Goal: Task Accomplishment & Management: Manage account settings

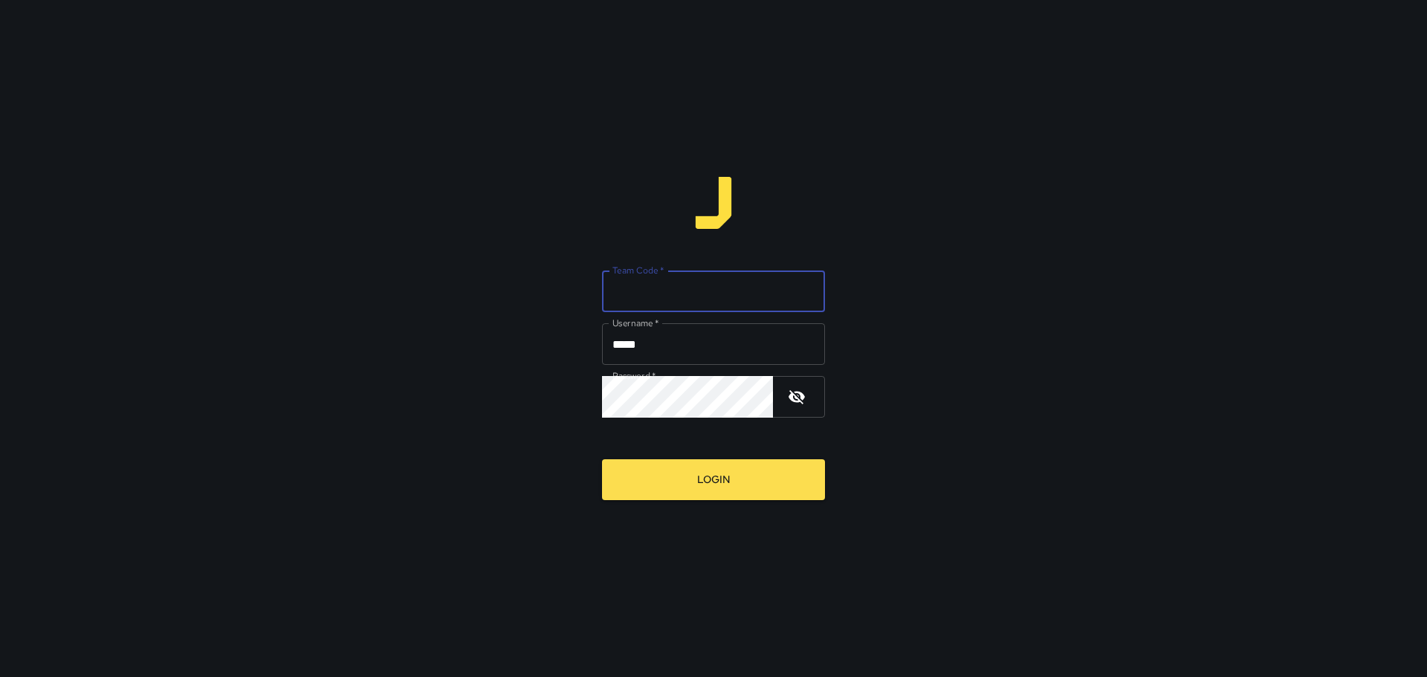
click at [691, 292] on input "Team Code   *" at bounding box center [713, 292] width 223 height 42
type input "****"
click at [691, 335] on input "*****" at bounding box center [713, 344] width 223 height 42
type input "*"
type input "****"
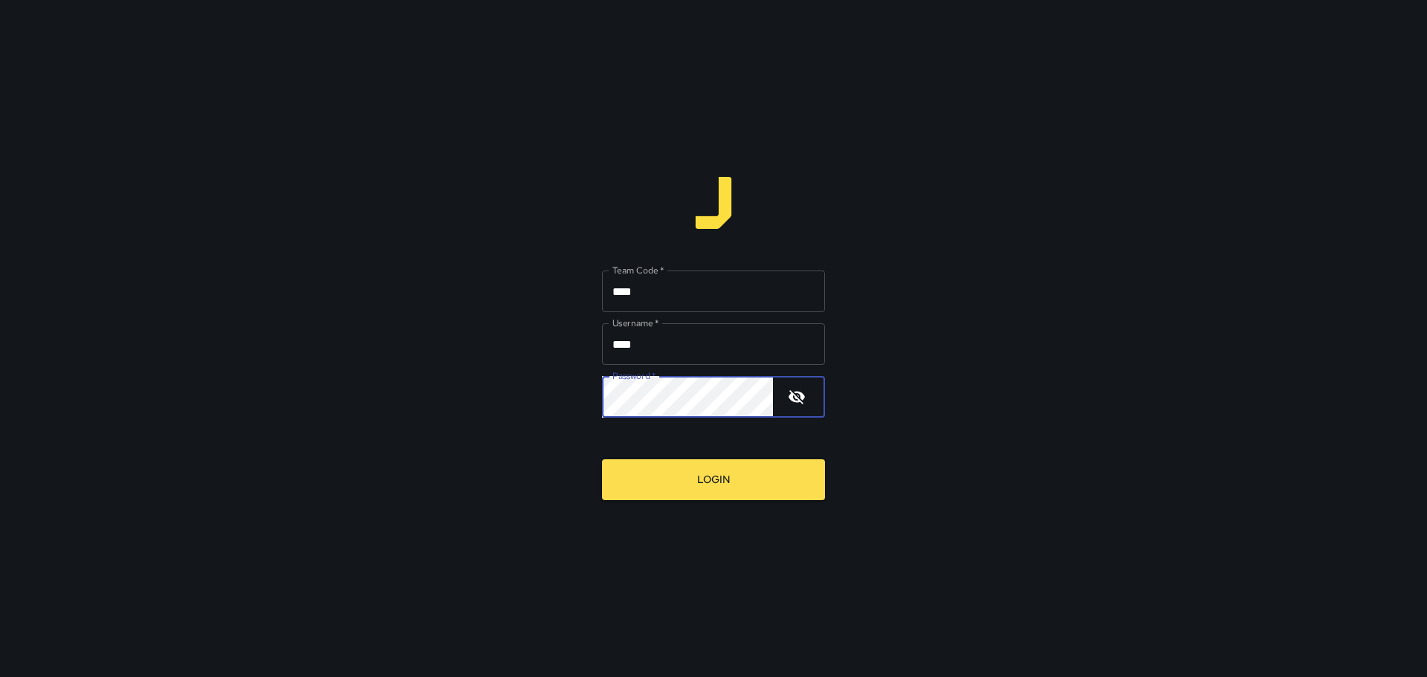
click at [616, 489] on button "Login" at bounding box center [713, 479] width 223 height 41
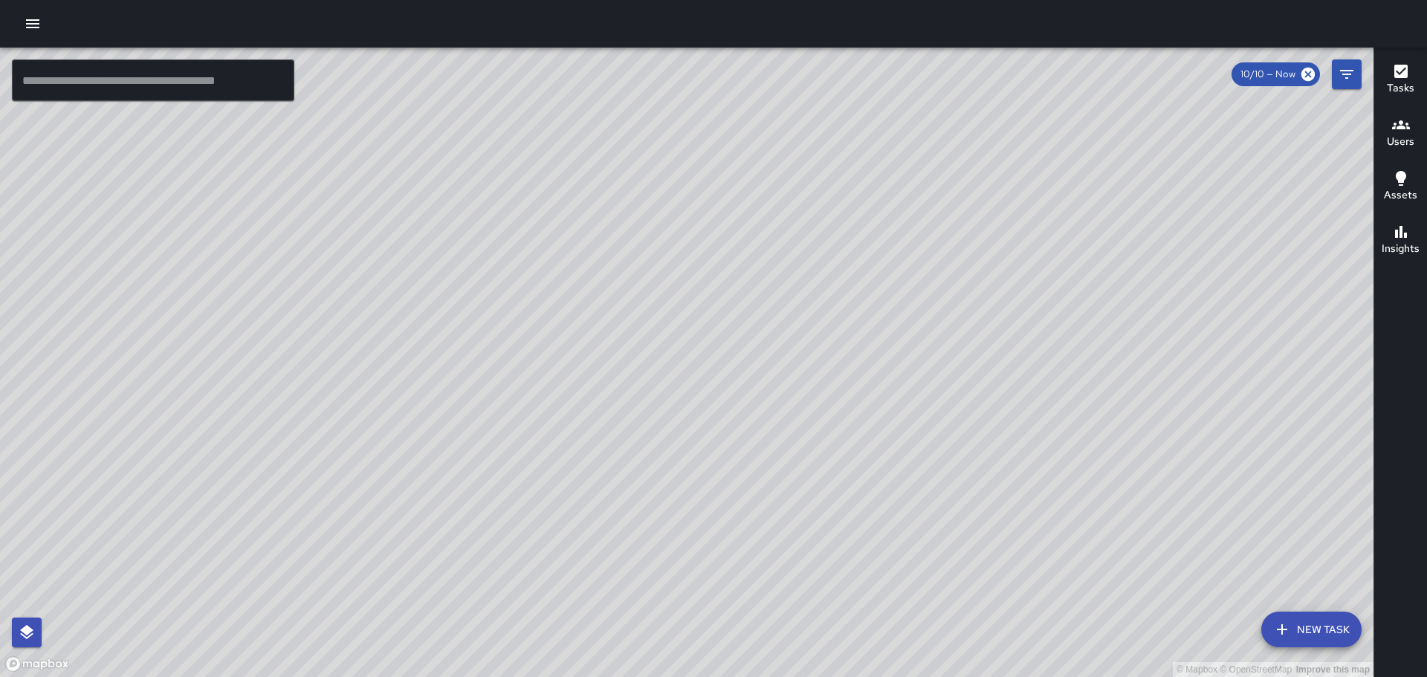
drag, startPoint x: 686, startPoint y: 332, endPoint x: 363, endPoint y: 212, distance: 345.1
click at [363, 212] on div "© Mapbox © OpenStreetMap Improve this map" at bounding box center [687, 363] width 1374 height 630
click at [1345, 79] on icon "Filters" at bounding box center [1346, 74] width 13 height 9
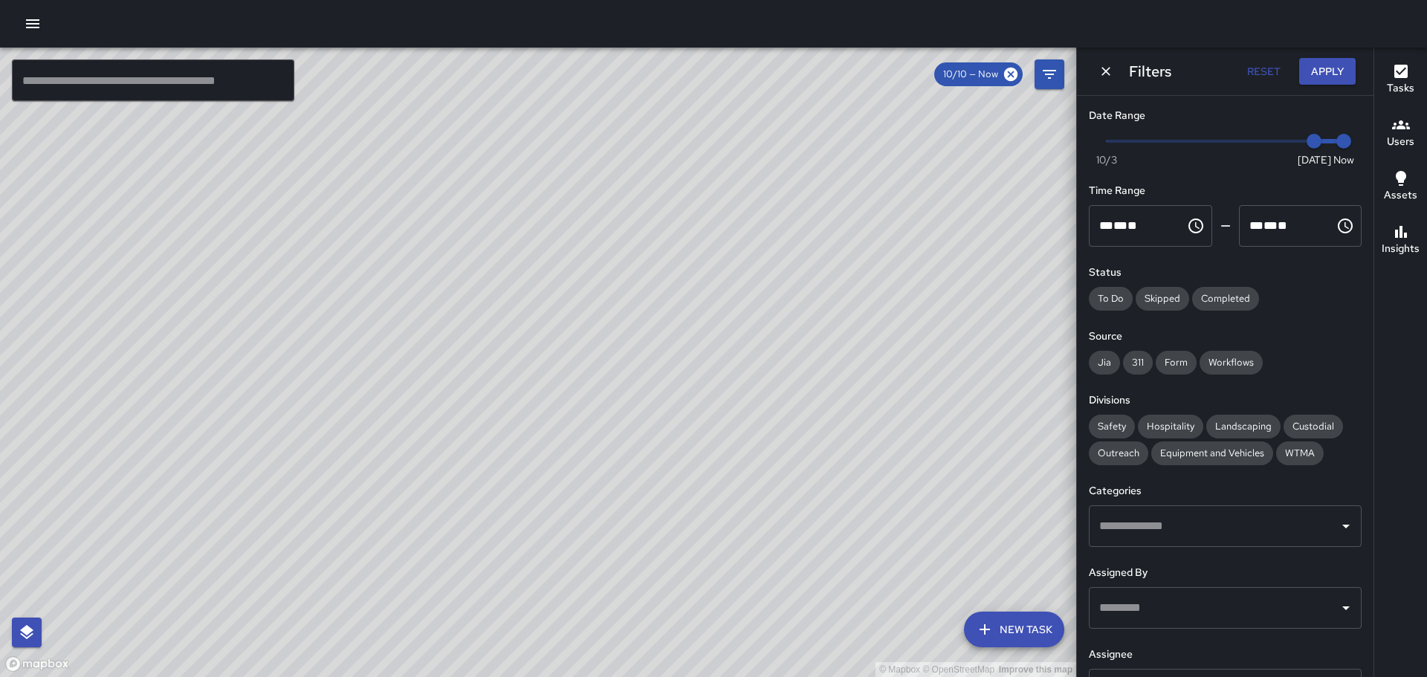
click at [1000, 156] on div "© Mapbox © OpenStreetMap Improve this map" at bounding box center [538, 363] width 1076 height 630
click at [1108, 71] on icon "Dismiss" at bounding box center [1106, 71] width 15 height 15
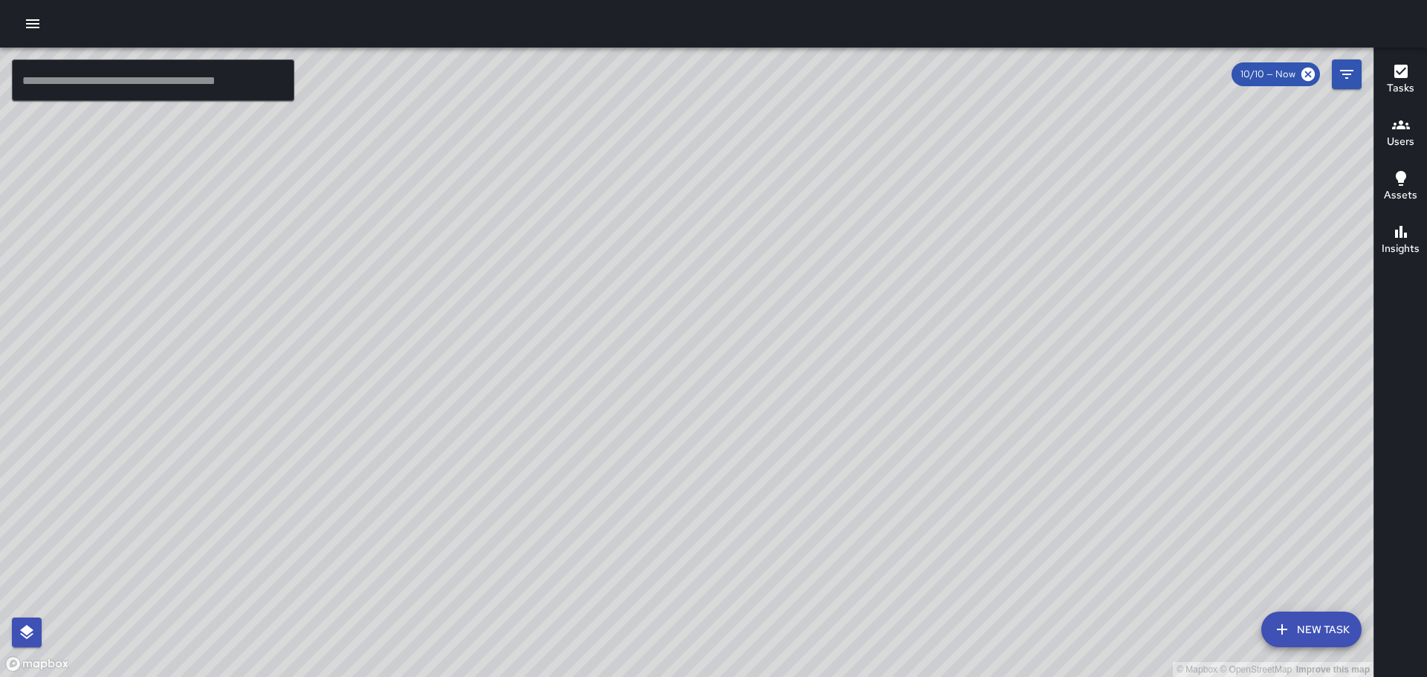
click at [1401, 135] on h6 "Users" at bounding box center [1401, 142] width 28 height 16
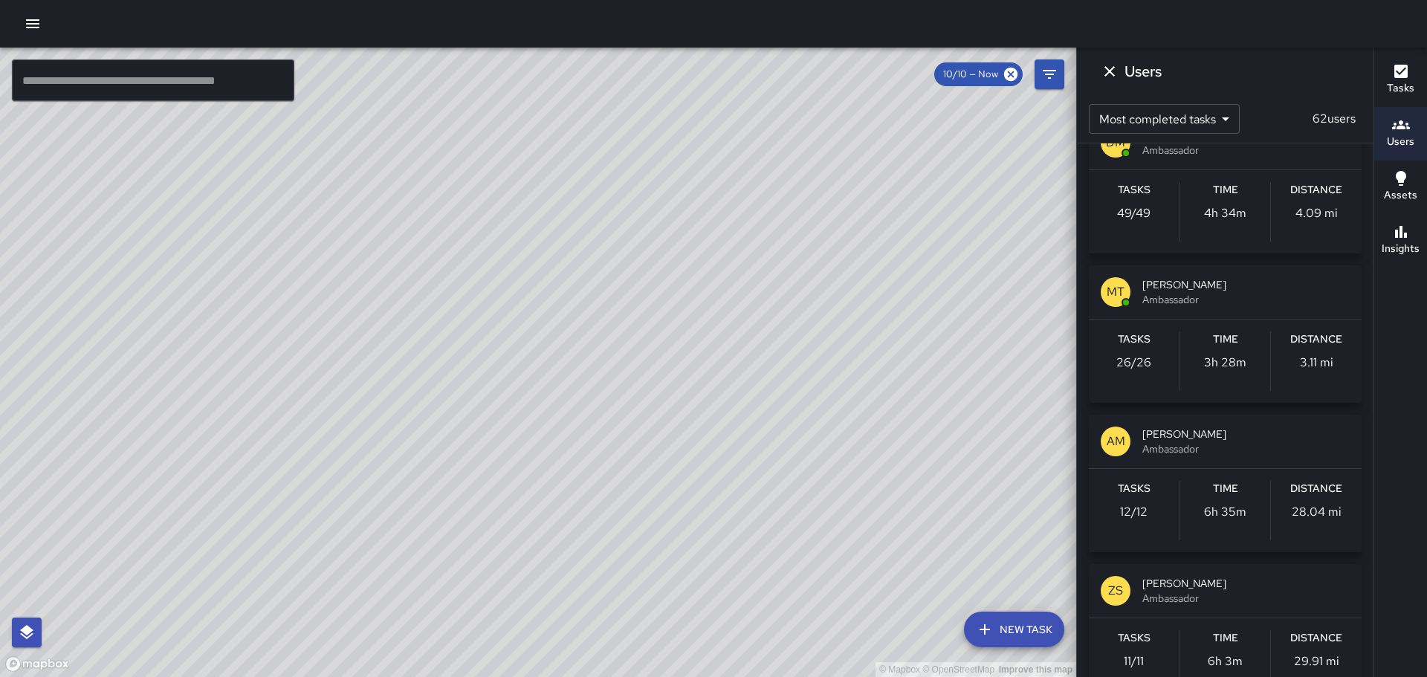
scroll to position [223, 0]
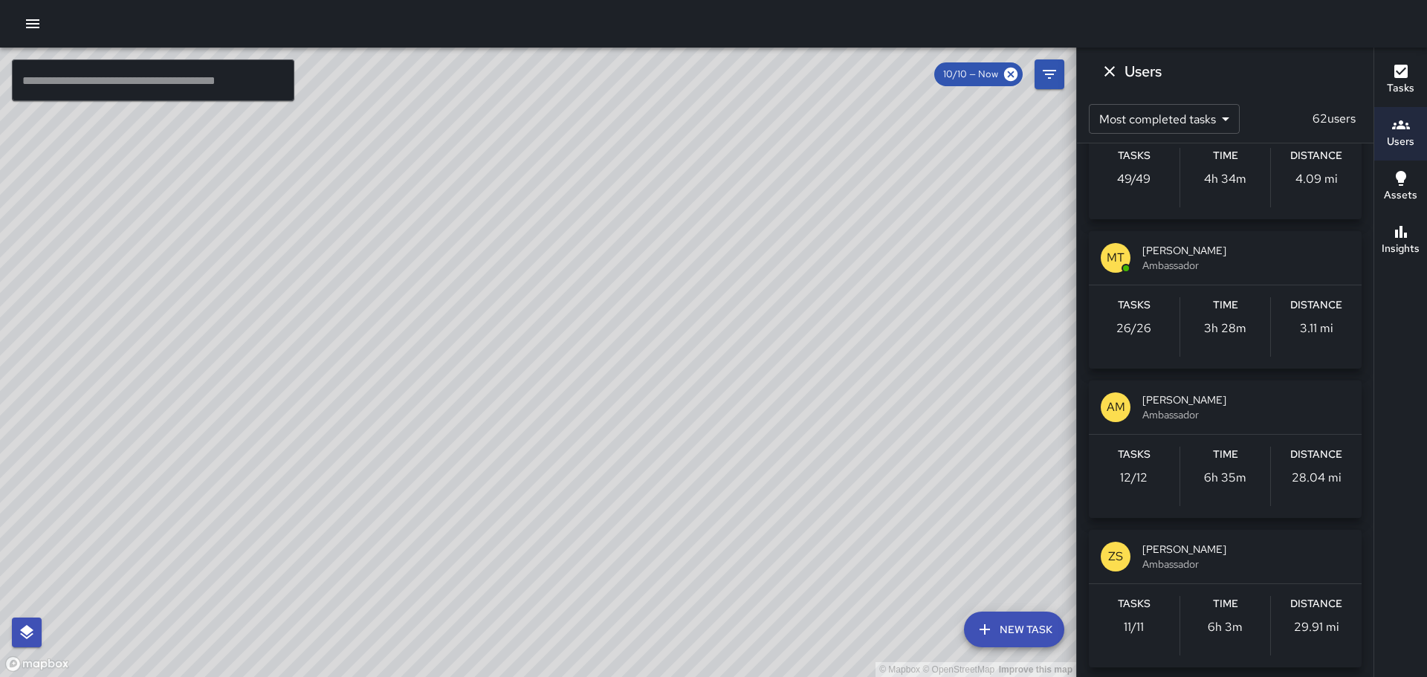
click at [1172, 430] on div "AM [PERSON_NAME] Ambassador" at bounding box center [1225, 408] width 273 height 54
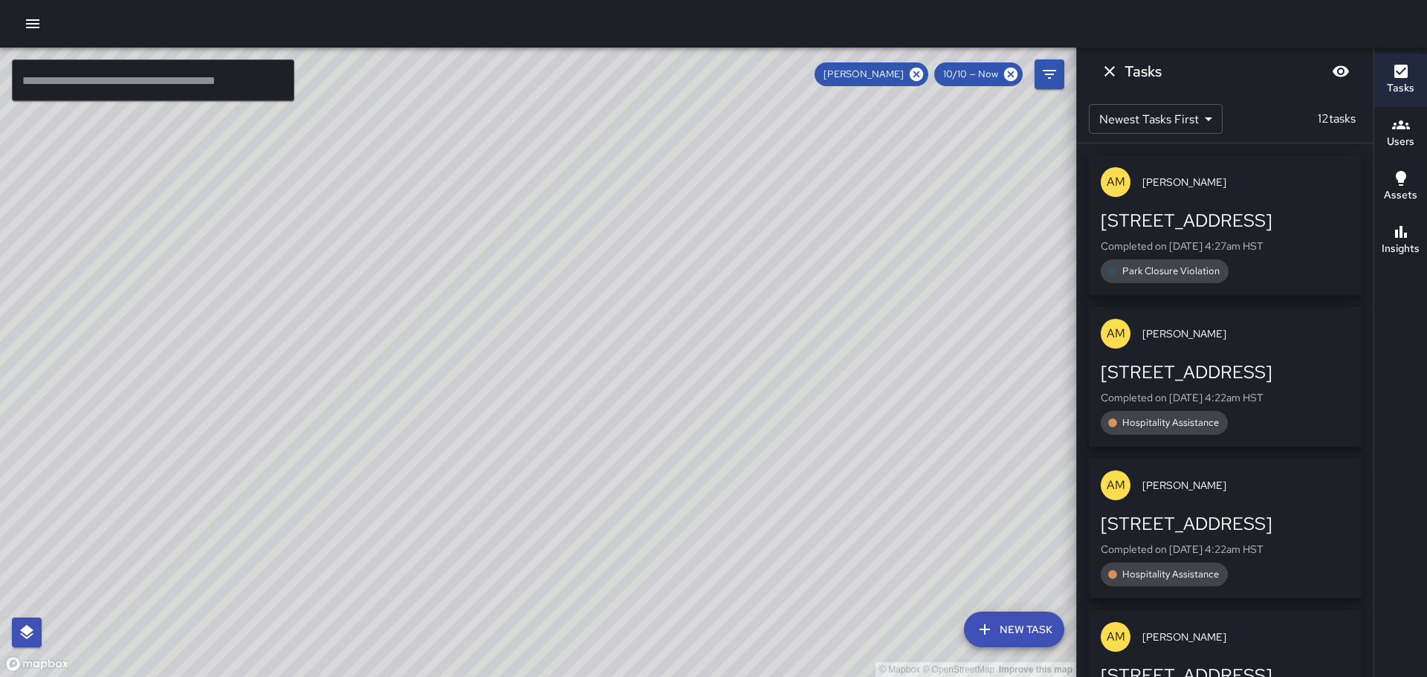
drag, startPoint x: 731, startPoint y: 343, endPoint x: 739, endPoint y: 327, distance: 18.3
click at [740, 326] on div "© Mapbox © OpenStreetMap Improve this map" at bounding box center [538, 363] width 1076 height 630
drag, startPoint x: 717, startPoint y: 411, endPoint x: 650, endPoint y: 353, distance: 88.5
click at [650, 353] on div "© Mapbox © OpenStreetMap Improve this map" at bounding box center [538, 363] width 1076 height 630
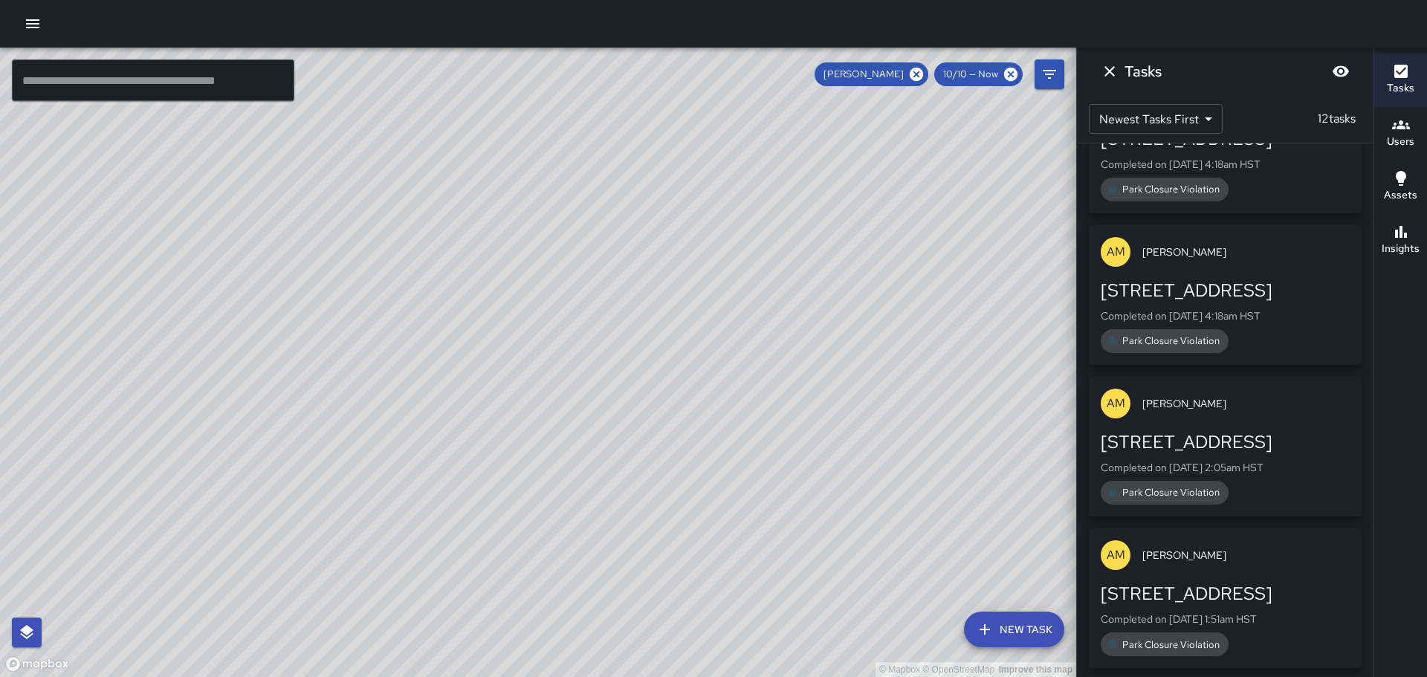
scroll to position [682, 0]
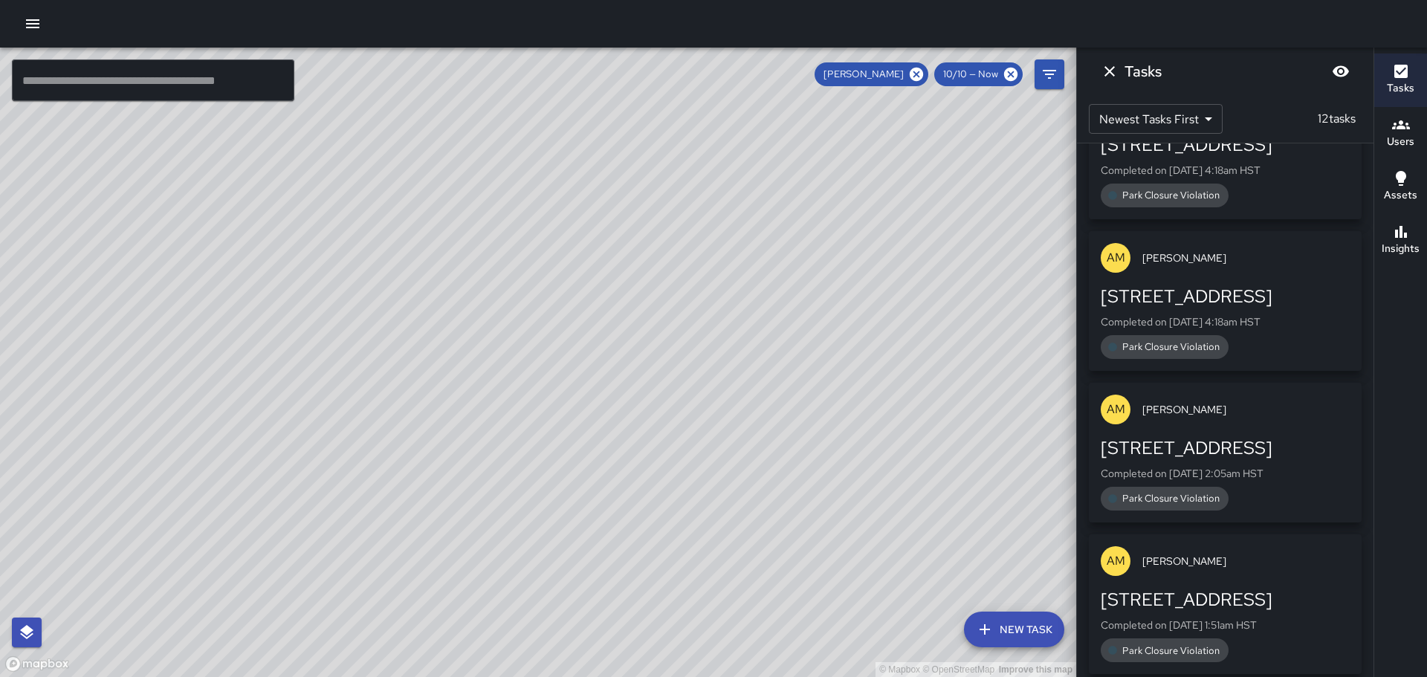
drag, startPoint x: 798, startPoint y: 511, endPoint x: 844, endPoint y: 417, distance: 104.4
click at [844, 417] on div "© Mapbox © OpenStreetMap Improve this map" at bounding box center [538, 363] width 1076 height 630
drag, startPoint x: 815, startPoint y: 456, endPoint x: 793, endPoint y: 184, distance: 273.0
click at [793, 184] on div "© Mapbox © OpenStreetMap Improve this map" at bounding box center [538, 363] width 1076 height 630
drag, startPoint x: 836, startPoint y: 276, endPoint x: 763, endPoint y: 252, distance: 75.9
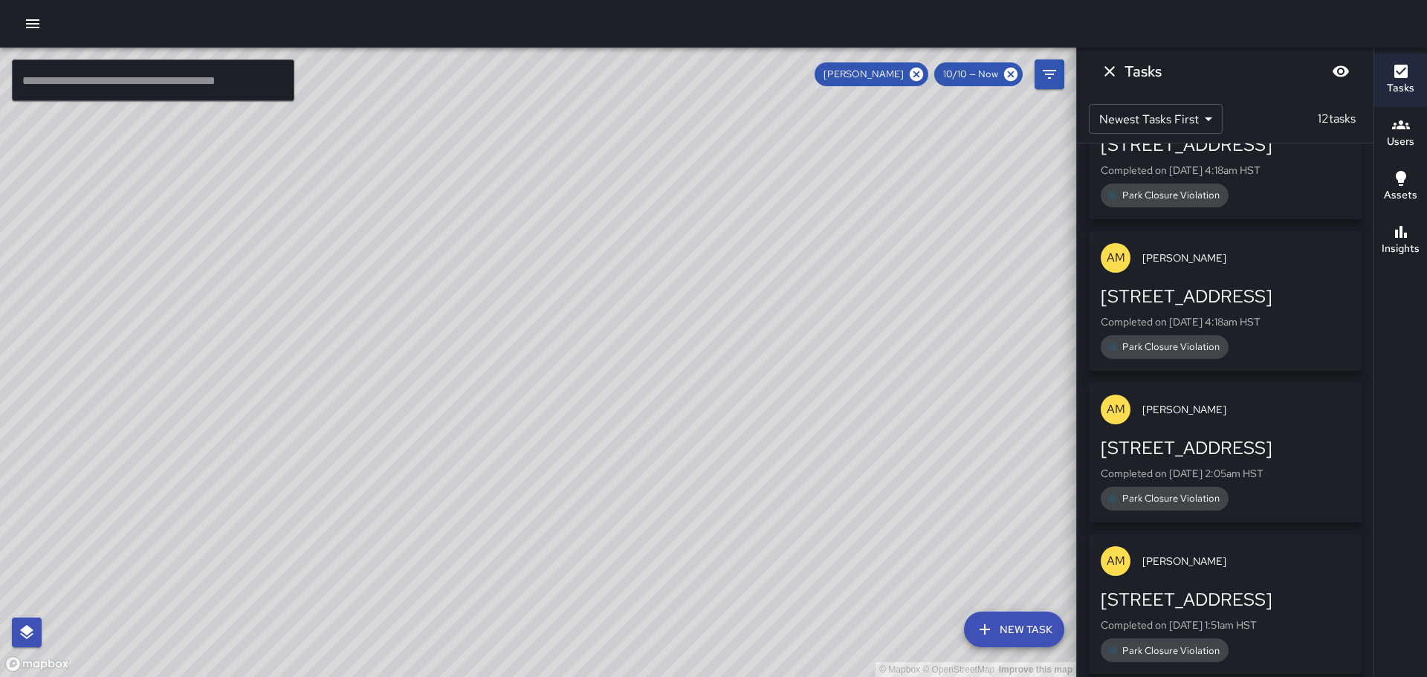
click at [763, 252] on div "© Mapbox © OpenStreetMap Improve this map" at bounding box center [538, 363] width 1076 height 630
drag, startPoint x: 654, startPoint y: 337, endPoint x: 725, endPoint y: 283, distance: 89.1
click at [725, 283] on div "© Mapbox © OpenStreetMap Improve this map" at bounding box center [538, 363] width 1076 height 630
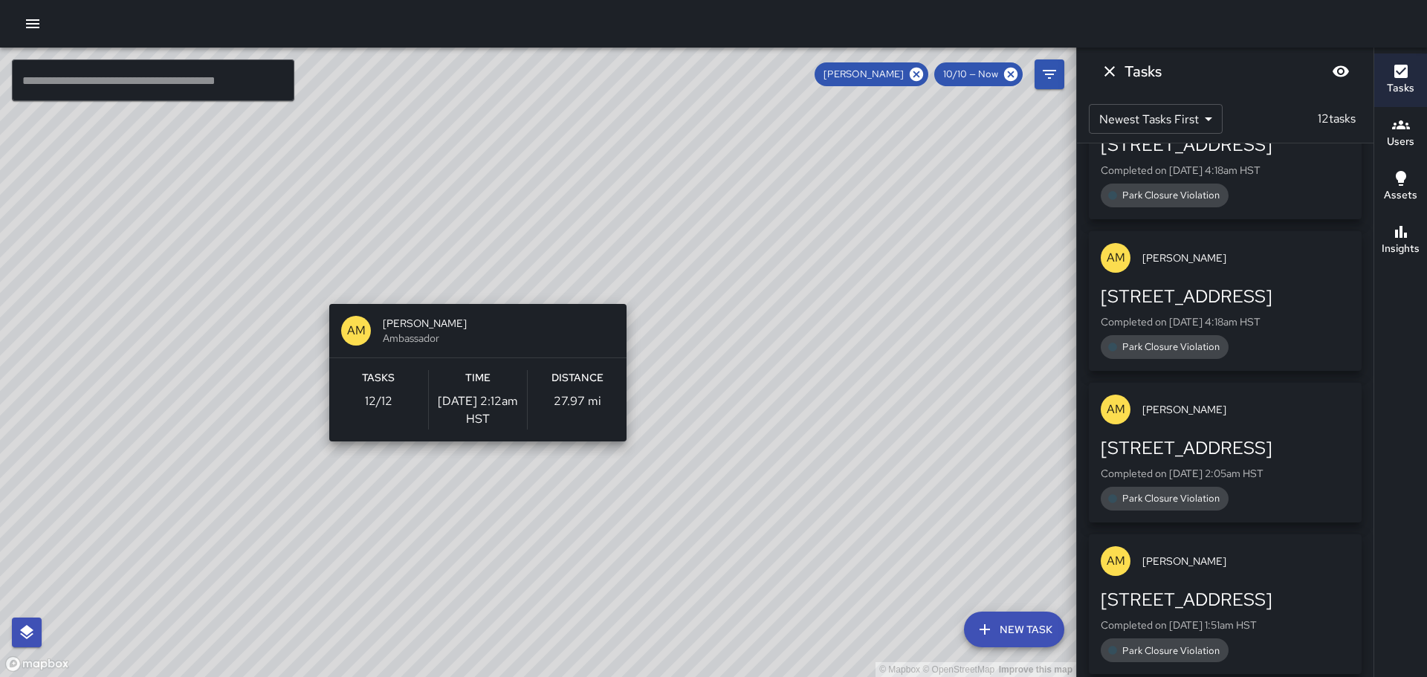
drag, startPoint x: 467, startPoint y: 164, endPoint x: 465, endPoint y: 280, distance: 116.7
click at [470, 294] on div "© Mapbox © OpenStreetMap Improve this map AM [PERSON_NAME] Ambassador Tasks 12 …" at bounding box center [538, 363] width 1076 height 630
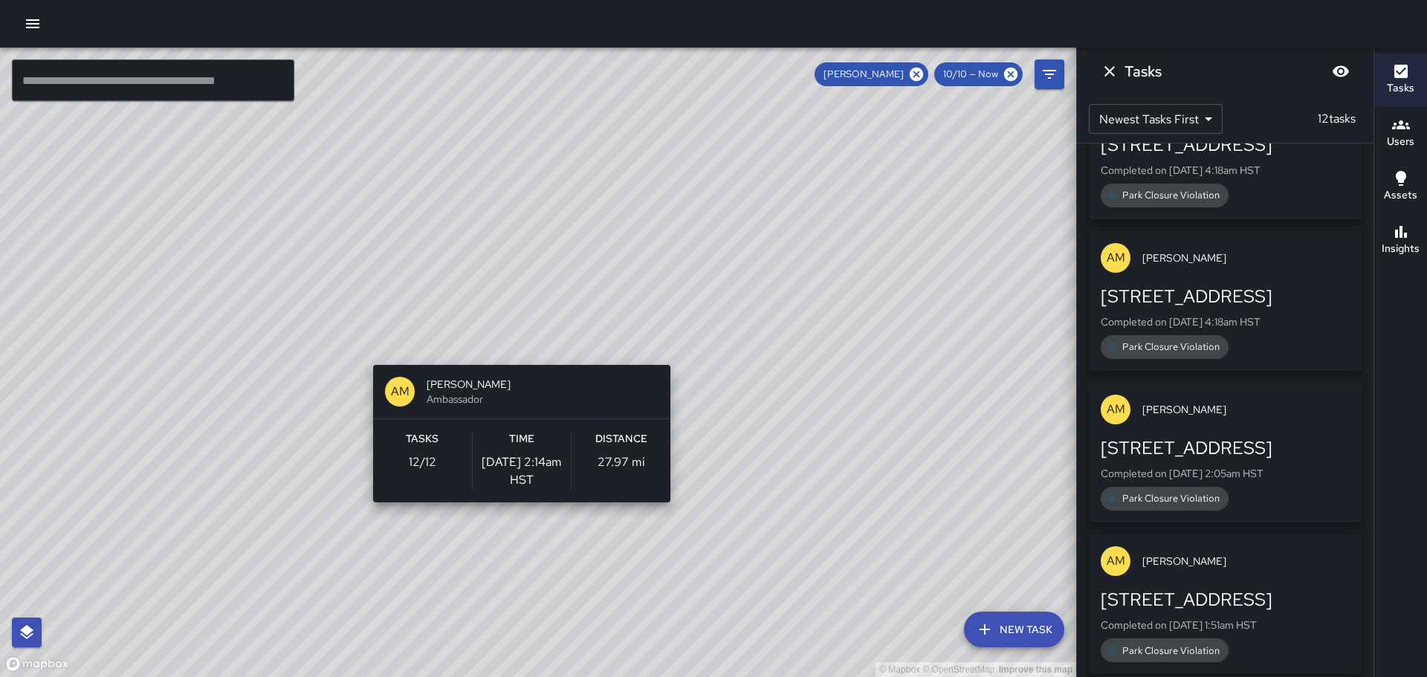
drag, startPoint x: 424, startPoint y: 200, endPoint x: 501, endPoint y: 351, distance: 169.6
click at [508, 355] on div "© Mapbox © OpenStreetMap Improve this map AM [PERSON_NAME] Ambassador Tasks 12 …" at bounding box center [538, 363] width 1076 height 630
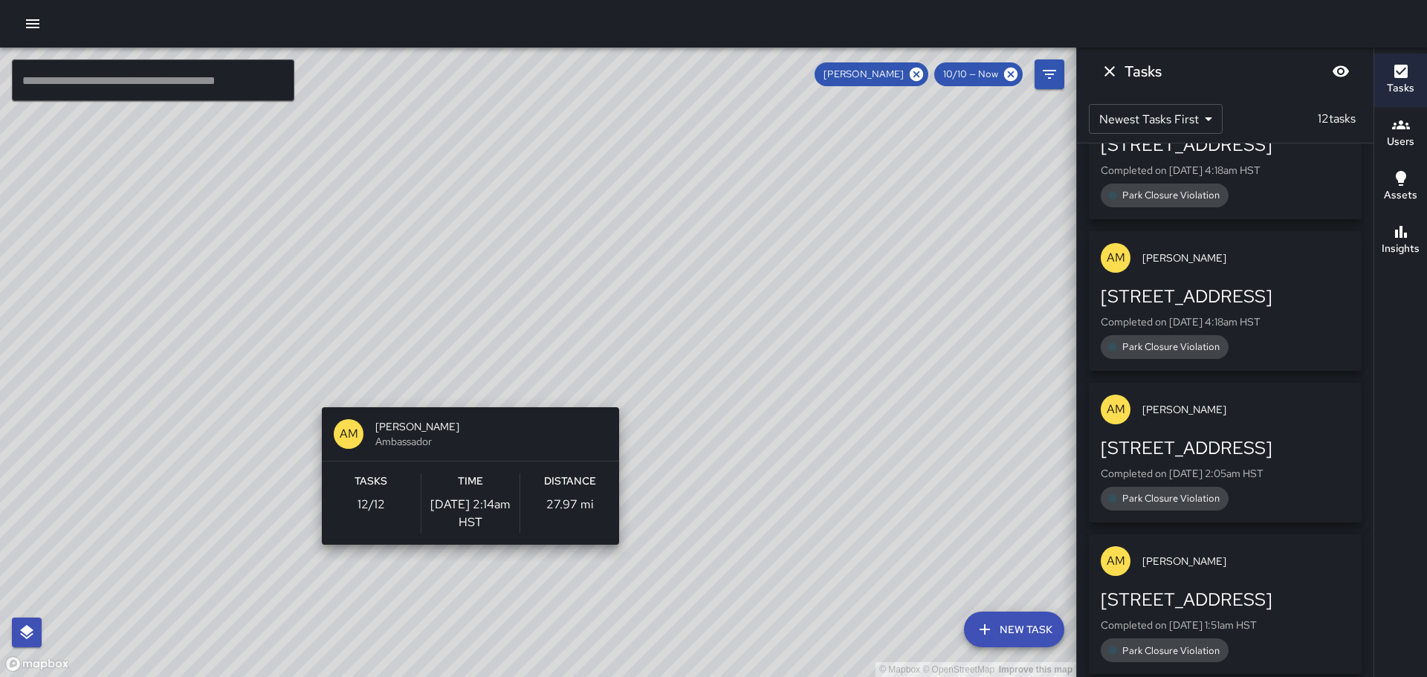
drag, startPoint x: 418, startPoint y: 219, endPoint x: 459, endPoint y: 396, distance: 182.3
click at [459, 396] on div "© Mapbox © OpenStreetMap Improve this map AM [PERSON_NAME] Ambassador Tasks 12 …" at bounding box center [538, 363] width 1076 height 630
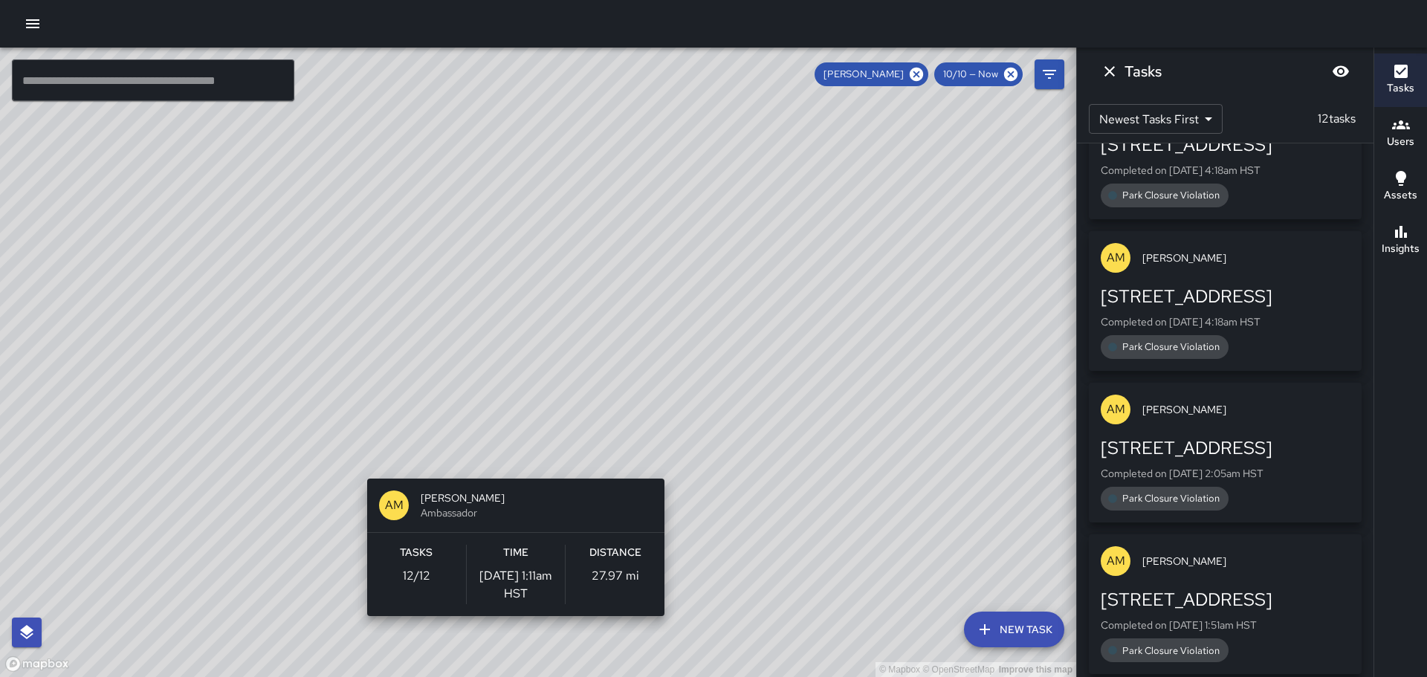
drag, startPoint x: 410, startPoint y: 277, endPoint x: 499, endPoint y: 467, distance: 209.5
click at [500, 468] on div "© Mapbox © OpenStreetMap Improve this map AM [PERSON_NAME] Ambassador Tasks 12 …" at bounding box center [538, 363] width 1076 height 630
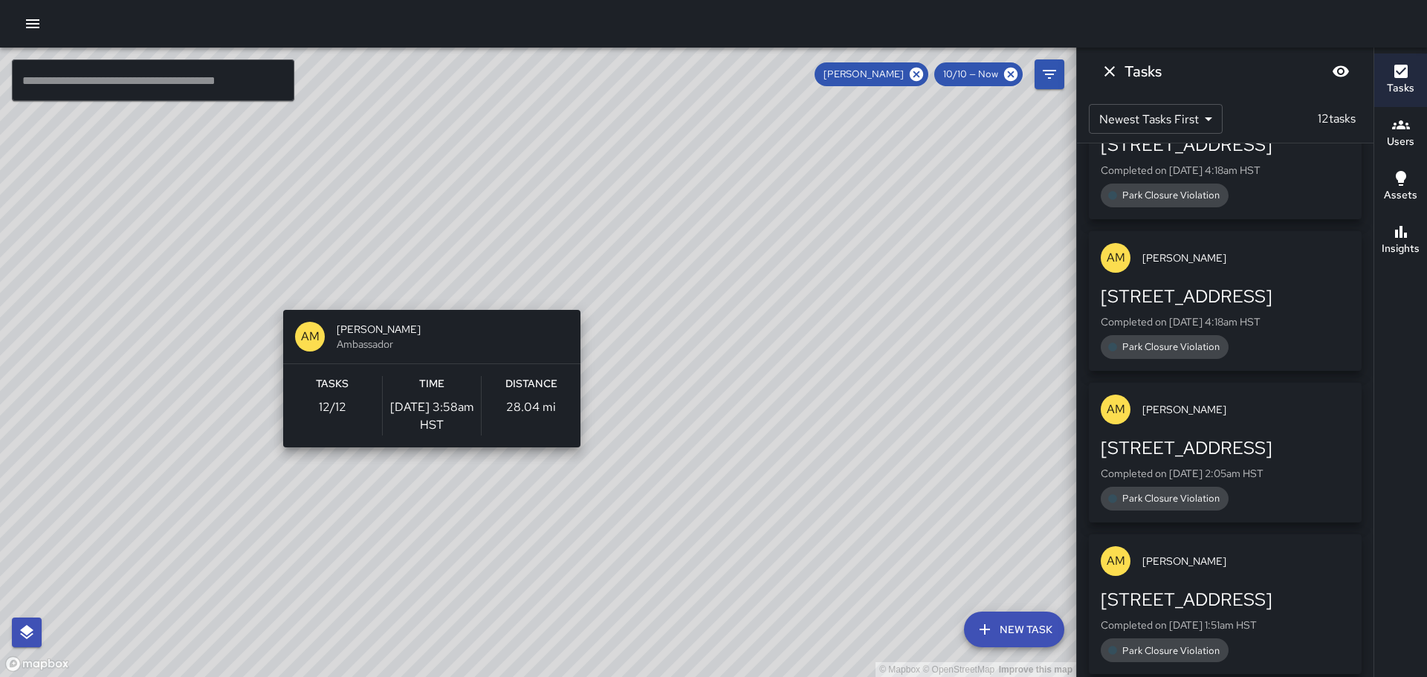
click at [427, 308] on div "© Mapbox © OpenStreetMap Improve this map AM [PERSON_NAME] Ambassador Tasks 12 …" at bounding box center [538, 363] width 1076 height 630
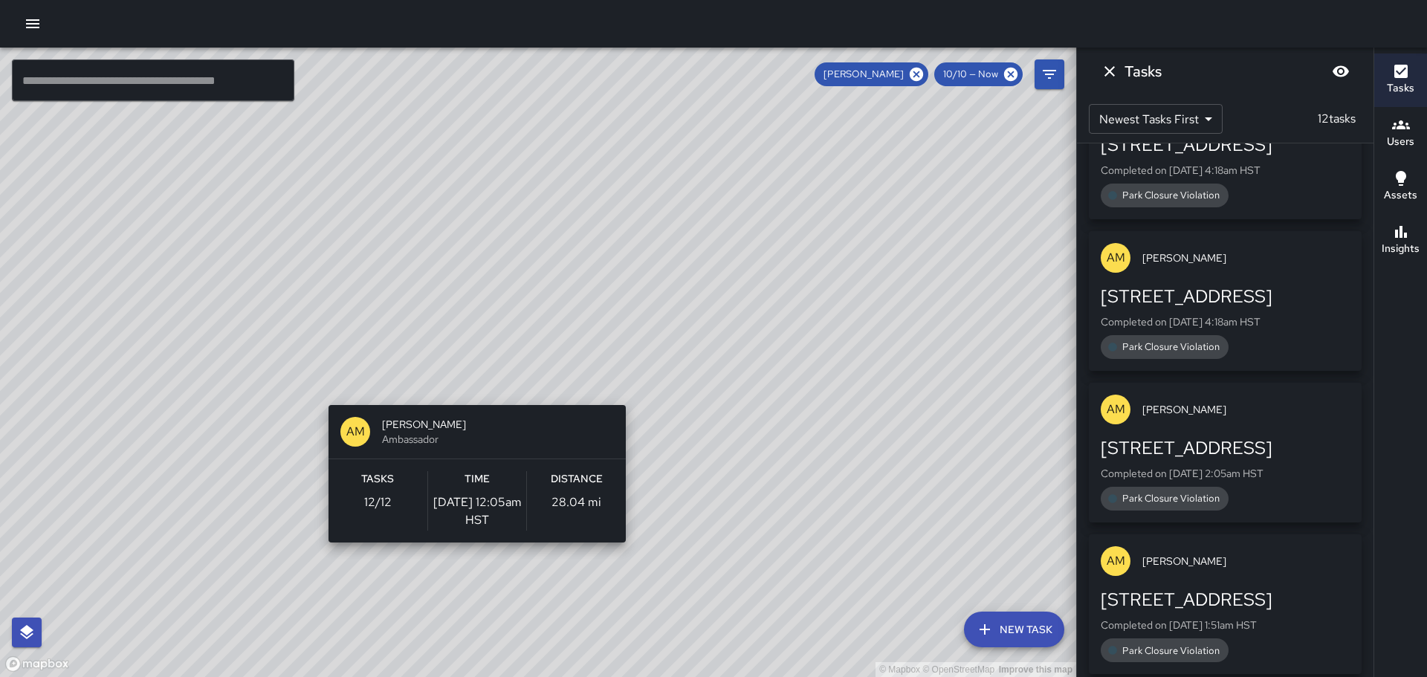
drag, startPoint x: 410, startPoint y: 311, endPoint x: 474, endPoint y: 403, distance: 112.2
click at [474, 403] on div "© Mapbox © OpenStreetMap Improve this map AM [PERSON_NAME] Ambassador Tasks 12 …" at bounding box center [538, 363] width 1076 height 630
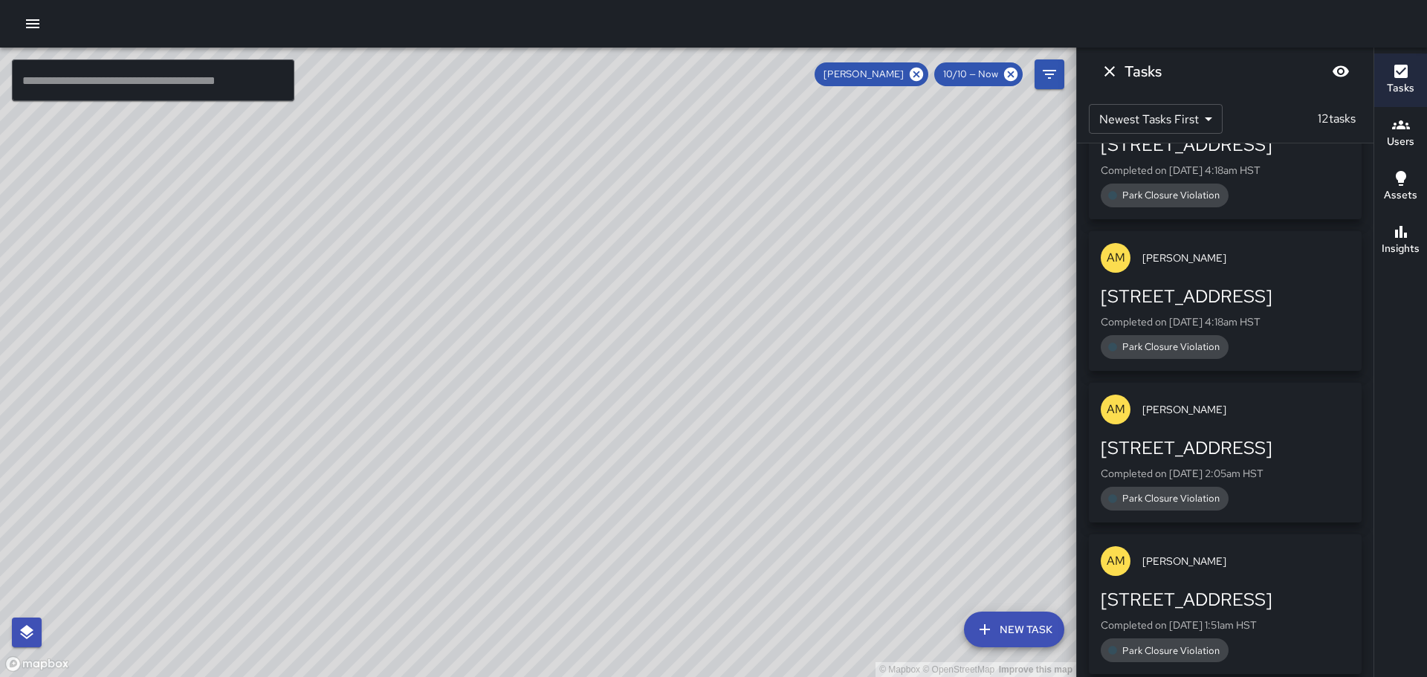
drag, startPoint x: 453, startPoint y: 397, endPoint x: 249, endPoint y: 278, distance: 235.9
click at [249, 278] on div "© Mapbox © OpenStreetMap Improve this map" at bounding box center [538, 363] width 1076 height 630
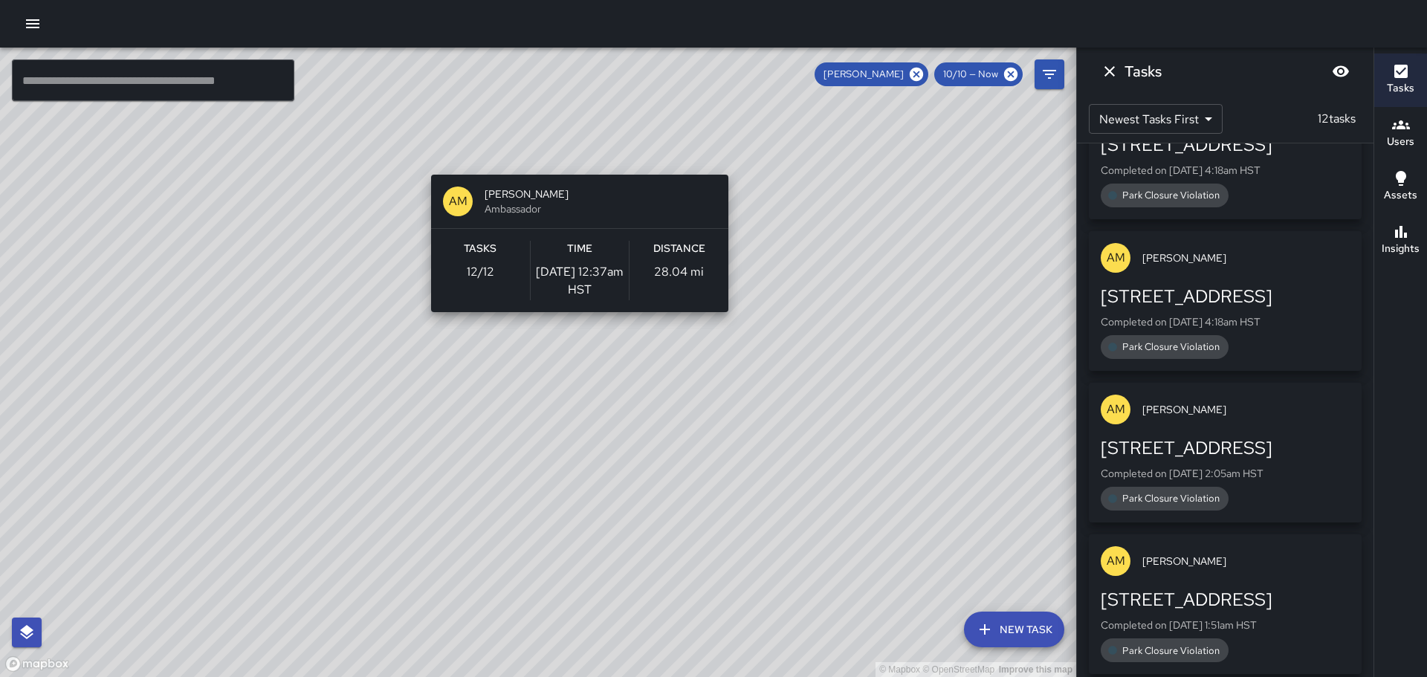
drag, startPoint x: 743, startPoint y: 482, endPoint x: 574, endPoint y: 164, distance: 359.8
click at [574, 164] on div "© Mapbox © OpenStreetMap Improve this map AM [PERSON_NAME] Ambassador Tasks 12 …" at bounding box center [538, 363] width 1076 height 630
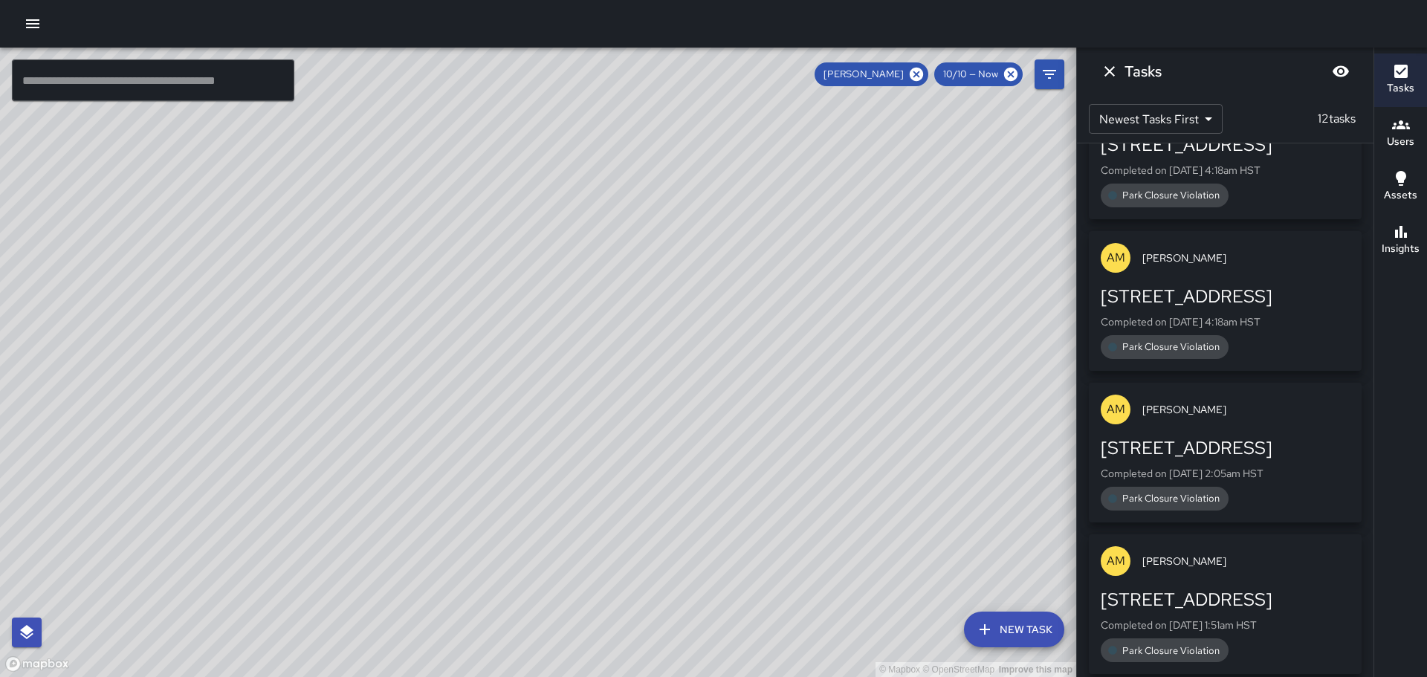
drag, startPoint x: 390, startPoint y: 365, endPoint x: 505, endPoint y: 540, distance: 209.3
click at [505, 540] on div "© Mapbox © OpenStreetMap Improve this map" at bounding box center [538, 363] width 1076 height 630
click at [622, 512] on div "© Mapbox © OpenStreetMap Improve this map" at bounding box center [538, 363] width 1076 height 630
drag, startPoint x: 648, startPoint y: 398, endPoint x: 776, endPoint y: 308, distance: 156.3
click at [825, 317] on div "© Mapbox © OpenStreetMap Improve this map" at bounding box center [538, 363] width 1076 height 630
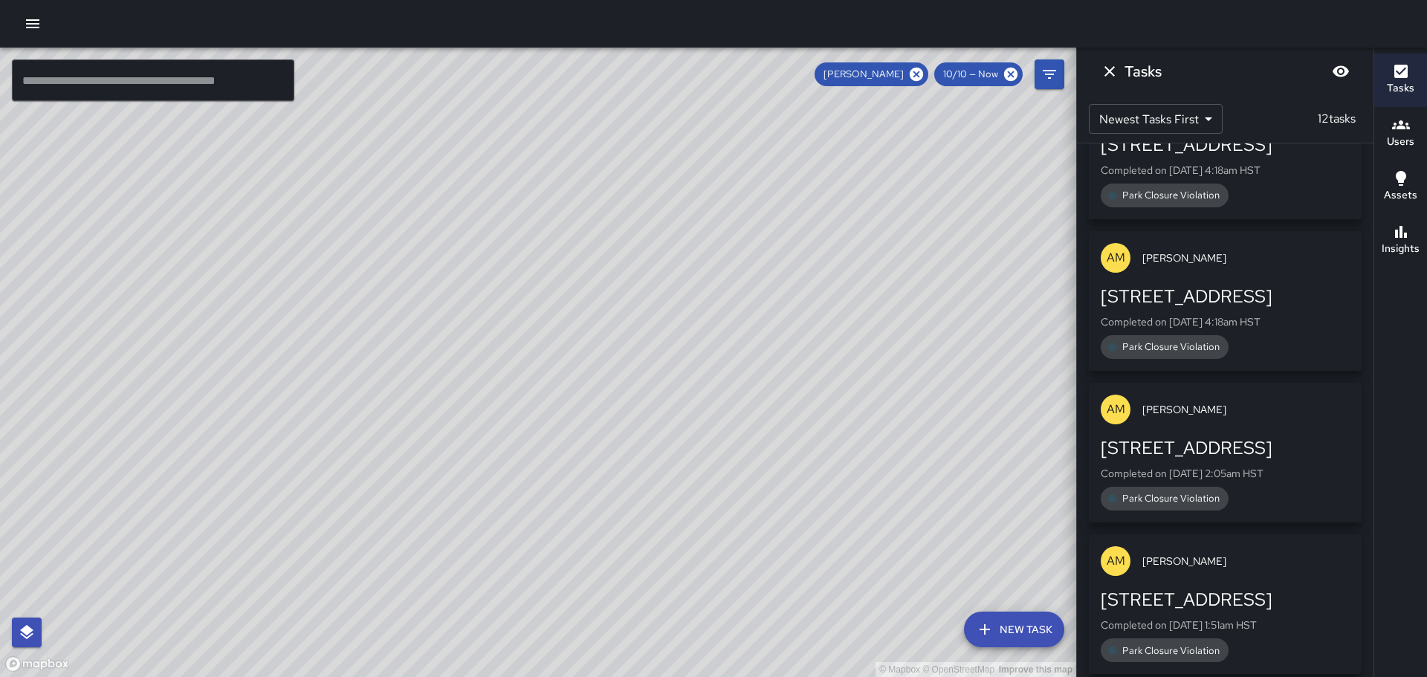
drag, startPoint x: 456, startPoint y: 446, endPoint x: 702, endPoint y: 369, distance: 257.7
click at [708, 369] on div "© Mapbox © OpenStreetMap Improve this map" at bounding box center [538, 363] width 1076 height 630
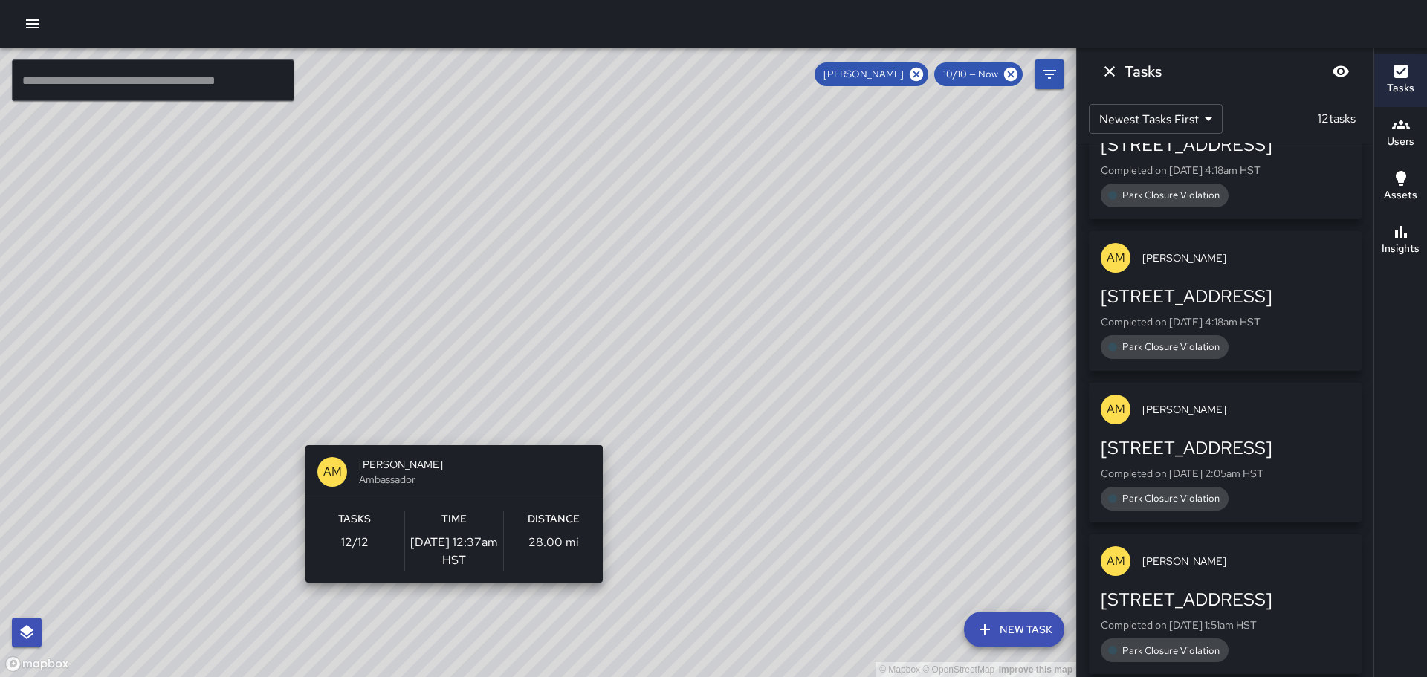
drag, startPoint x: 405, startPoint y: 386, endPoint x: 450, endPoint y: 437, distance: 68.0
click at [450, 437] on div "© Mapbox © OpenStreetMap Improve this map AM [PERSON_NAME] Ambassador Tasks 12 …" at bounding box center [538, 363] width 1076 height 630
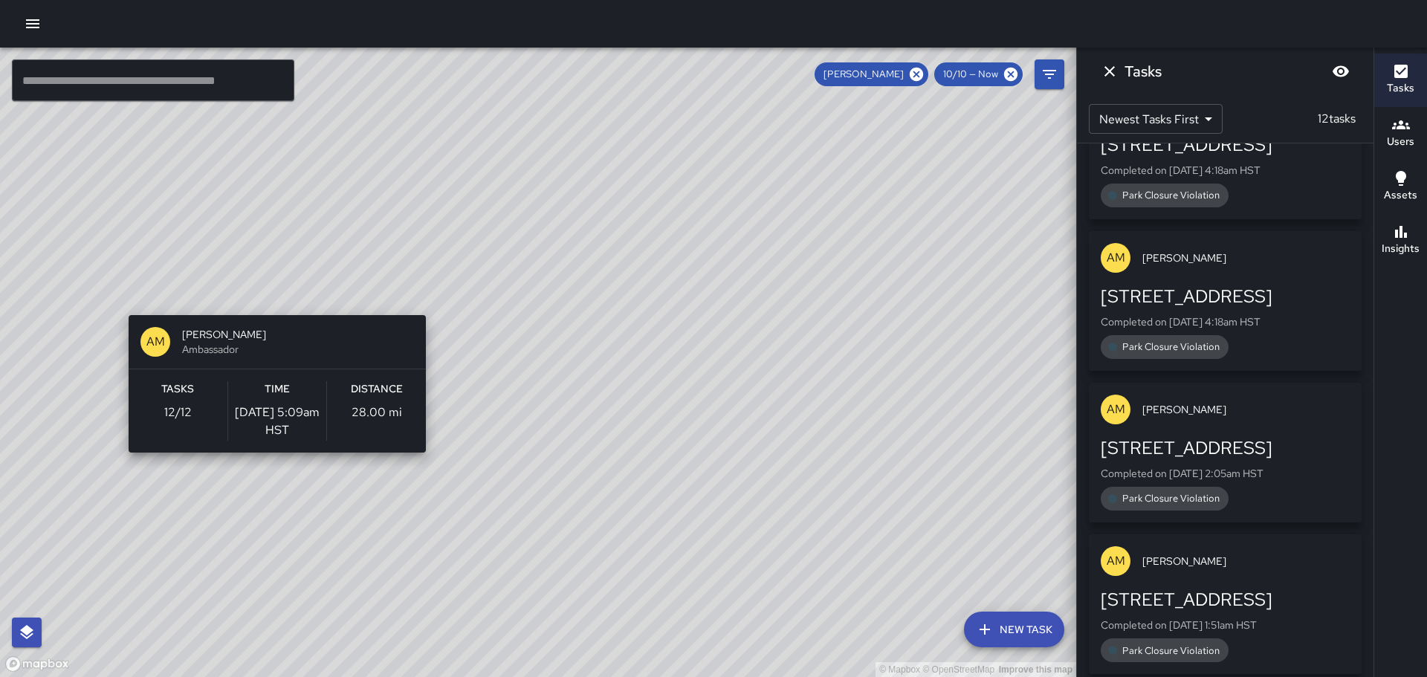
drag, startPoint x: 263, startPoint y: 287, endPoint x: 274, endPoint y: 318, distance: 32.9
click at [276, 324] on div "© Mapbox © OpenStreetMap Improve this map AM [PERSON_NAME] Ambassador Tasks 12 …" at bounding box center [538, 363] width 1076 height 630
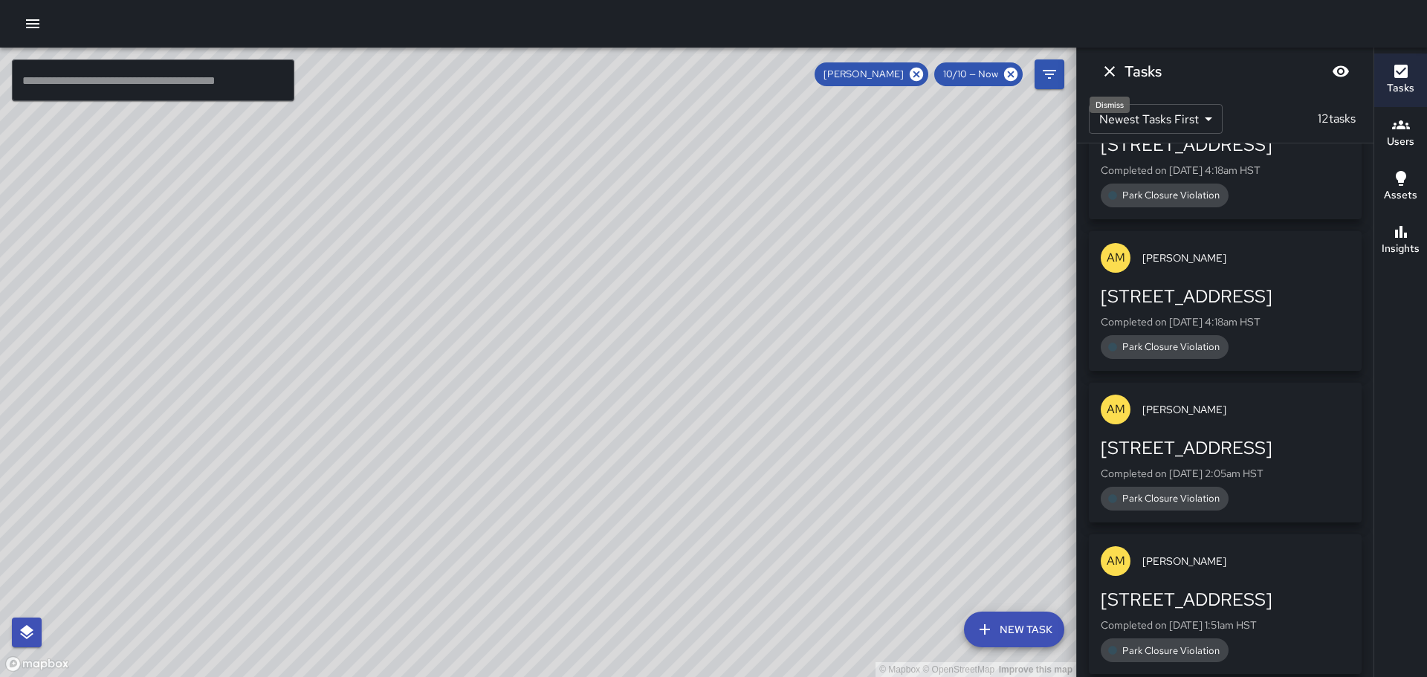
click at [1114, 71] on icon "Dismiss" at bounding box center [1110, 71] width 18 height 18
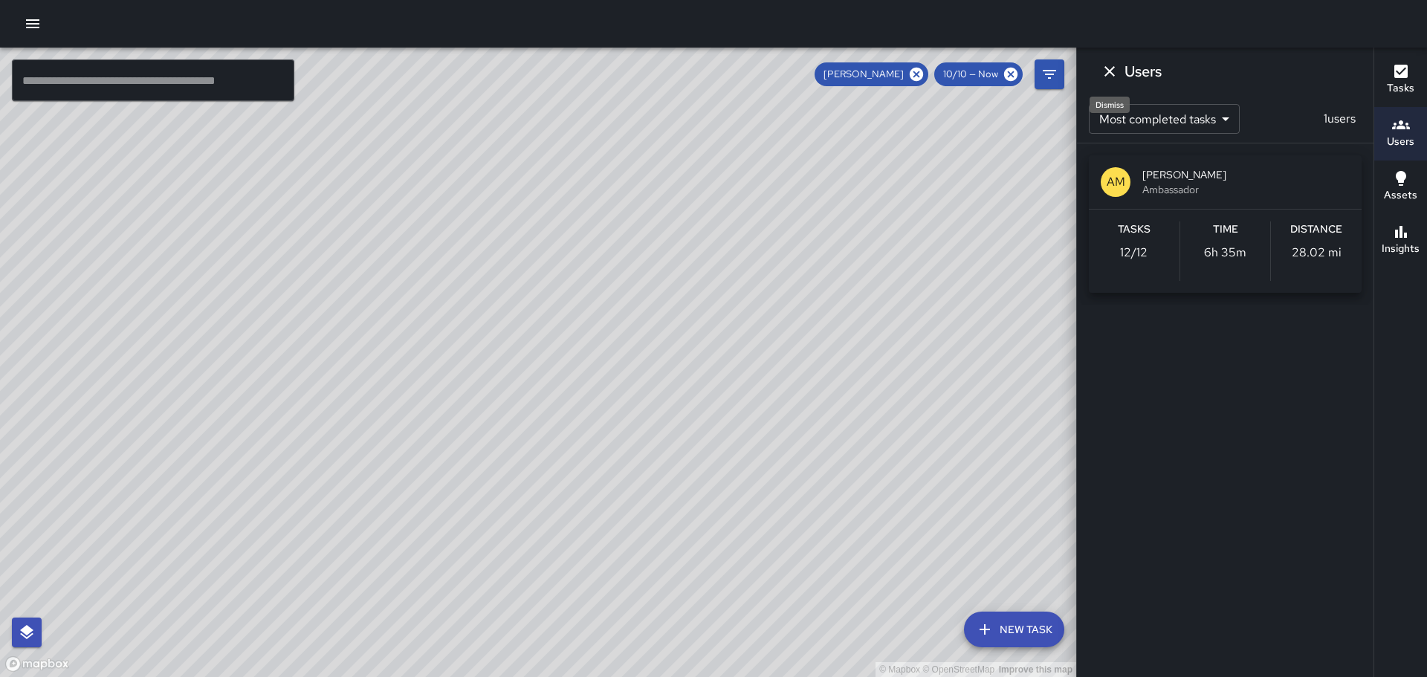
click at [1113, 71] on icon "Dismiss" at bounding box center [1110, 71] width 18 height 18
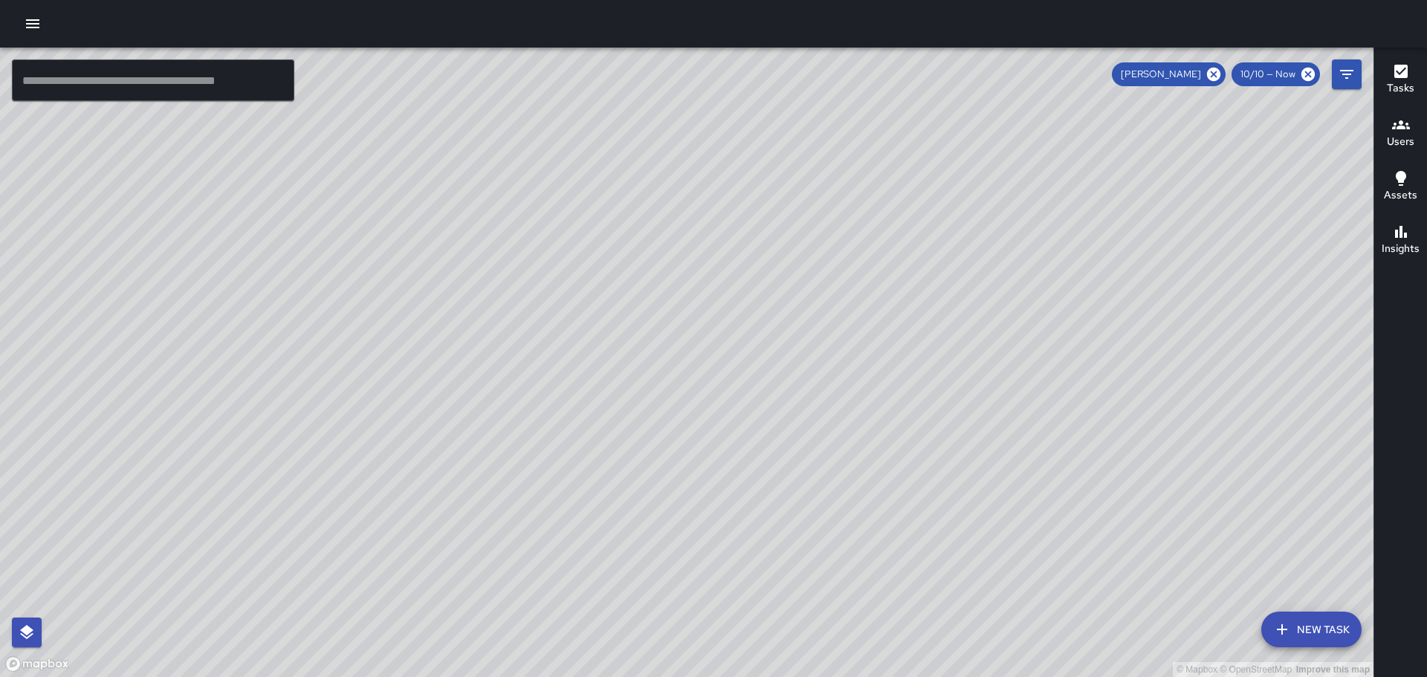
click at [30, 25] on icon "button" at bounding box center [32, 23] width 13 height 9
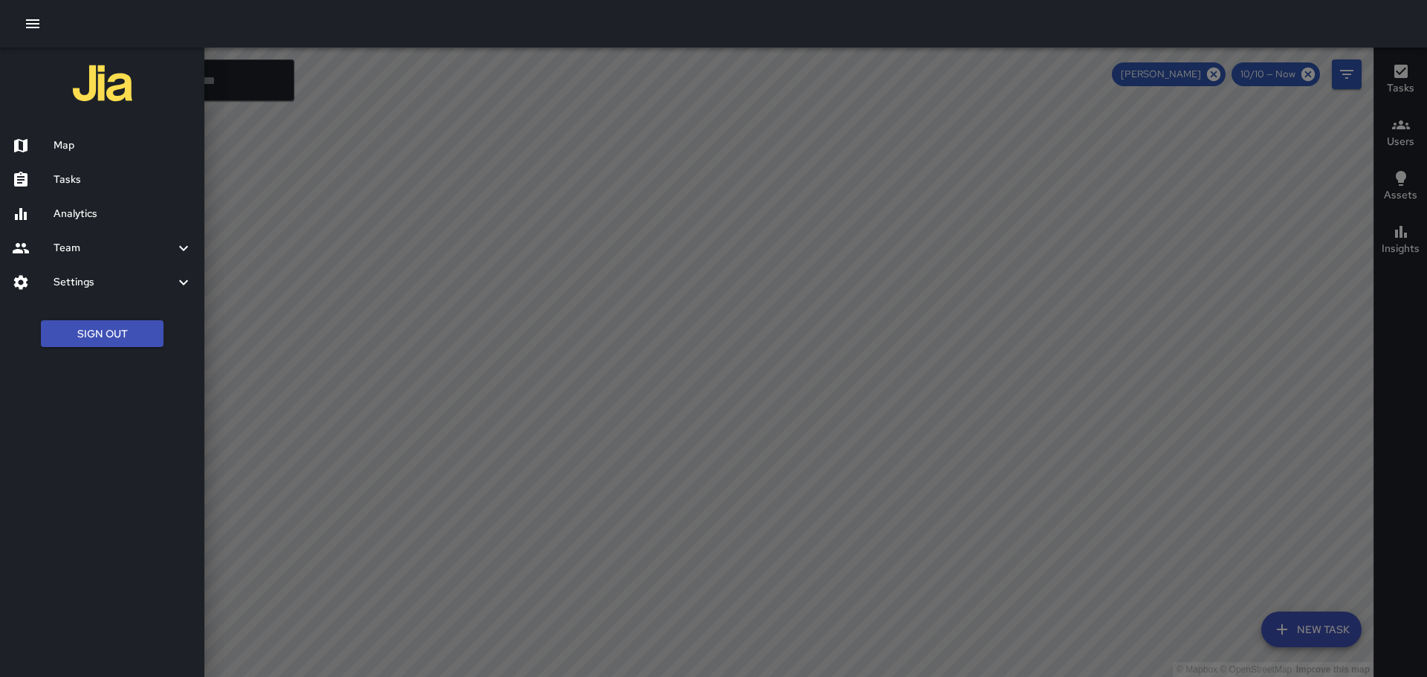
click at [94, 338] on button "Sign Out" at bounding box center [102, 334] width 123 height 28
